Goal: Transaction & Acquisition: Purchase product/service

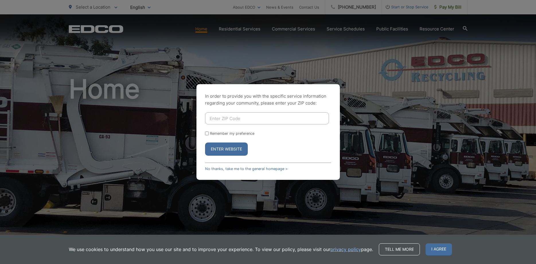
click at [226, 116] on input "Enter ZIP Code" at bounding box center [267, 118] width 124 height 12
type input "92026"
click at [228, 147] on button "Enter Website" at bounding box center [226, 148] width 43 height 13
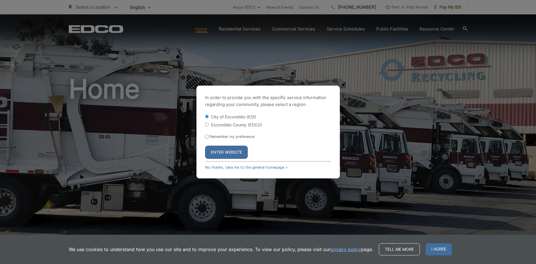
click at [206, 124] on input "Escondido County (EDCO)" at bounding box center [207, 124] width 4 height 4
radio input "true"
click at [214, 150] on button "Enter Website" at bounding box center [226, 151] width 43 height 13
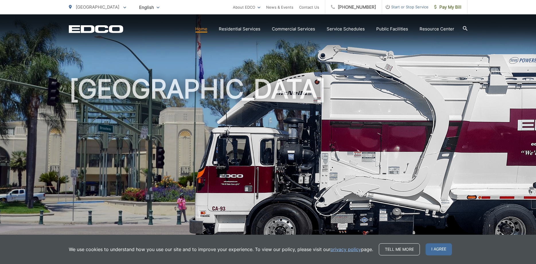
click at [465, 27] on icon at bounding box center [465, 28] width 5 height 5
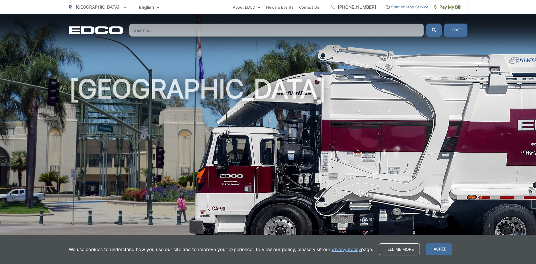
click at [157, 29] on input "Search" at bounding box center [276, 30] width 295 height 13
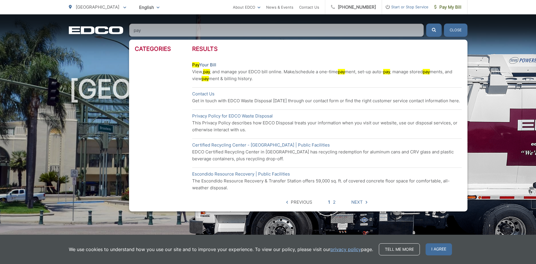
type input "pay"
click at [196, 64] on mark "Pay" at bounding box center [195, 64] width 7 height 5
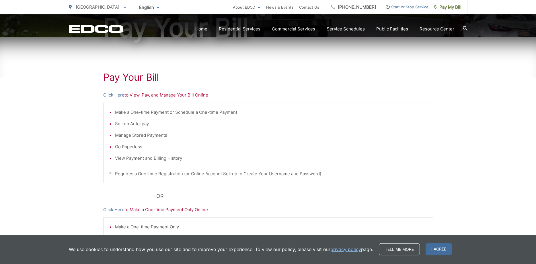
scroll to position [117, 0]
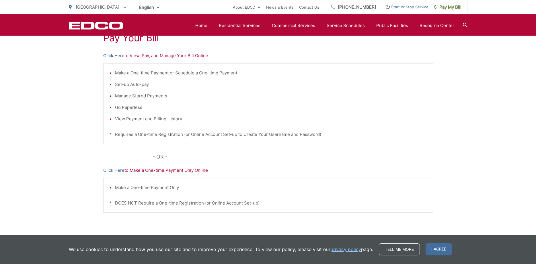
click at [118, 55] on link "Click Here" at bounding box center [113, 55] width 21 height 7
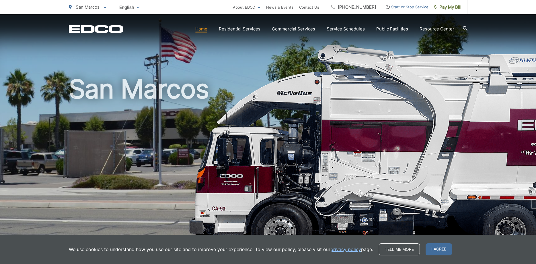
click at [200, 29] on link "Home" at bounding box center [201, 29] width 12 height 7
click at [444, 7] on span "Pay My Bill" at bounding box center [447, 7] width 27 height 7
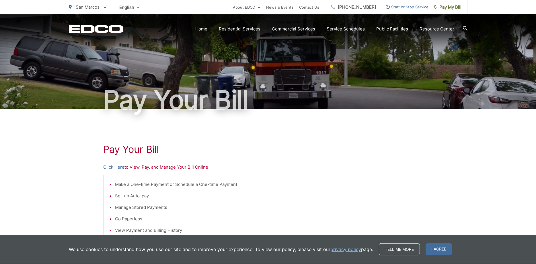
scroll to position [29, 0]
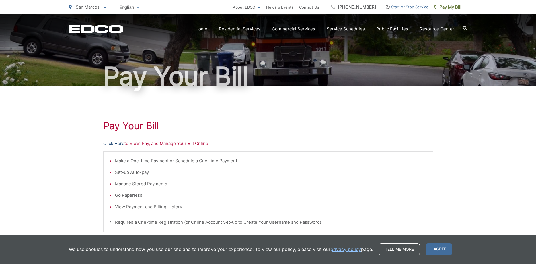
click at [117, 142] on link "Click Here" at bounding box center [113, 143] width 21 height 7
